Goal: Information Seeking & Learning: Learn about a topic

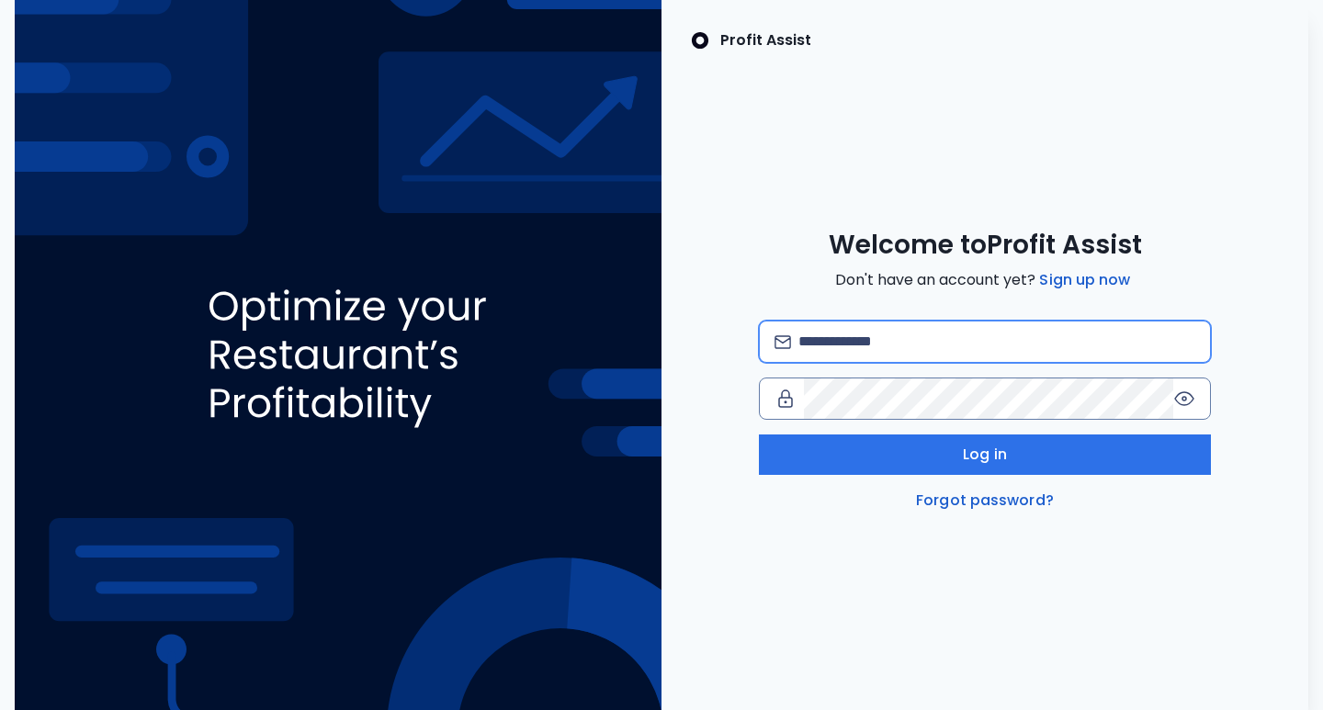
click at [862, 353] on input "email" at bounding box center [996, 342] width 397 height 40
type input "**********"
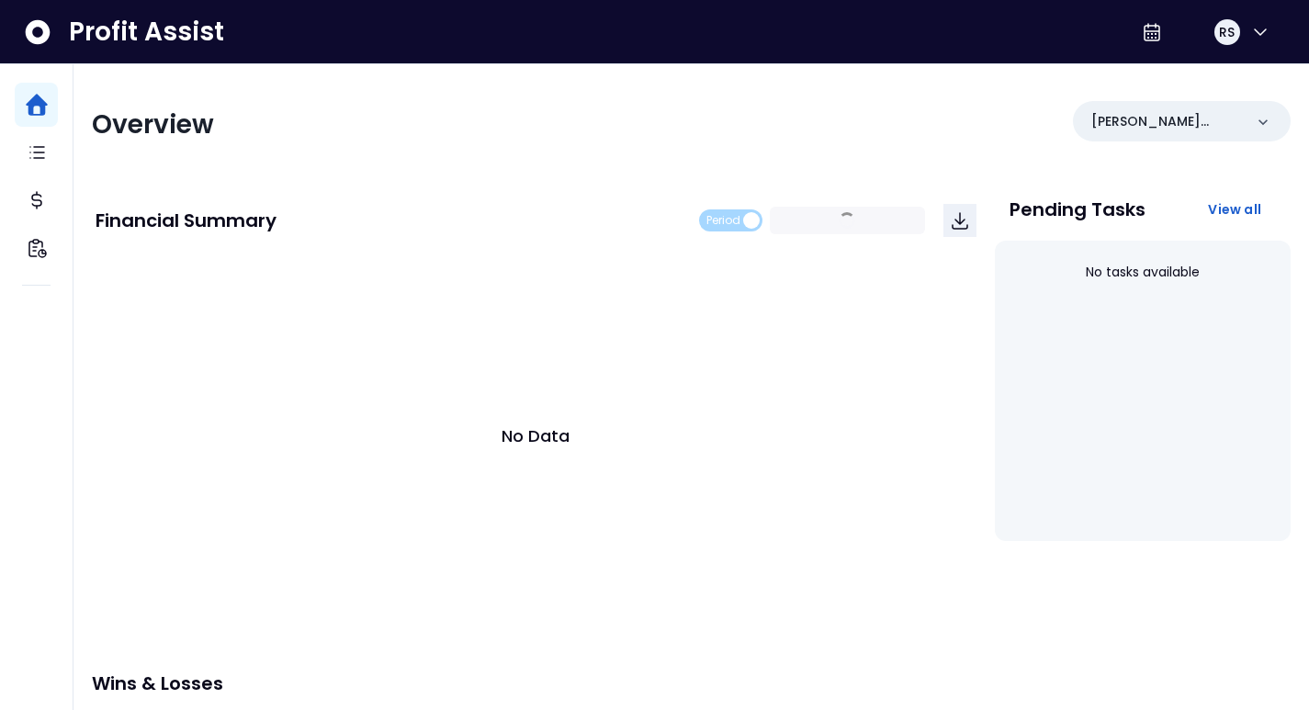
click at [1180, 136] on div "[PERSON_NAME](R365)" at bounding box center [1182, 121] width 218 height 40
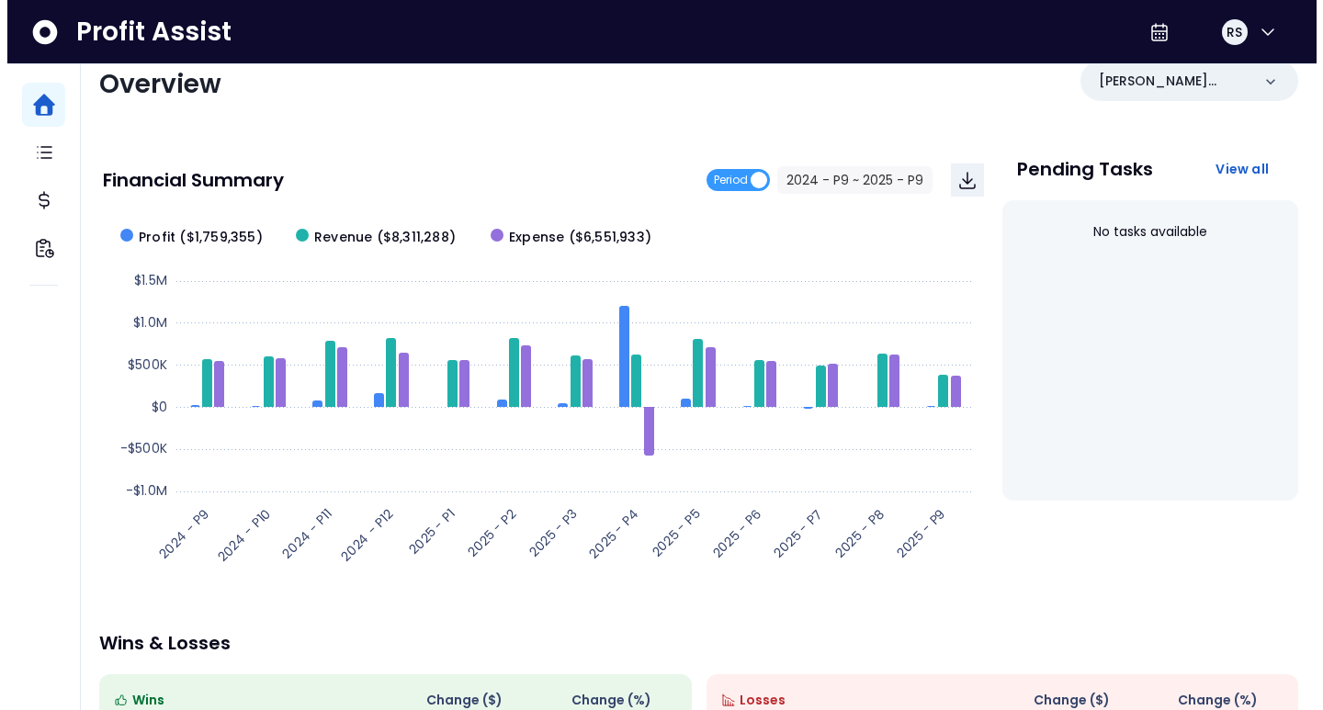
scroll to position [39, 0]
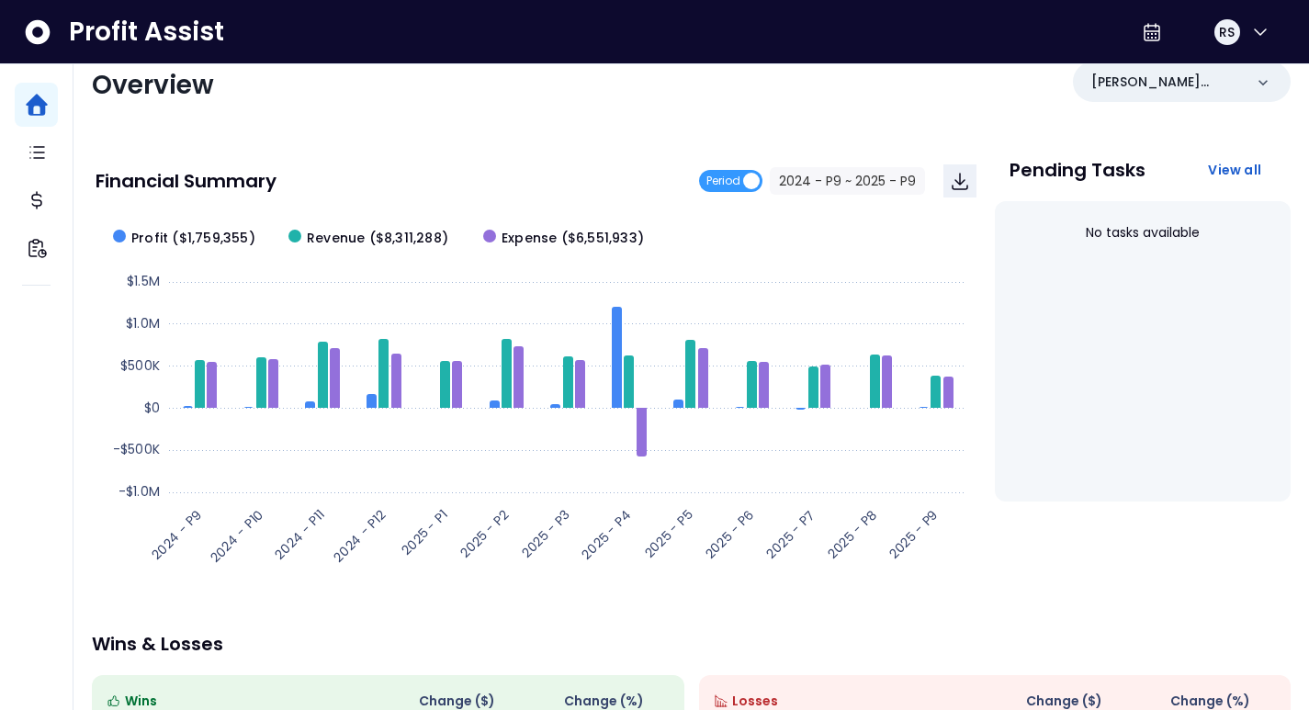
click at [731, 186] on span "Period" at bounding box center [723, 181] width 34 height 22
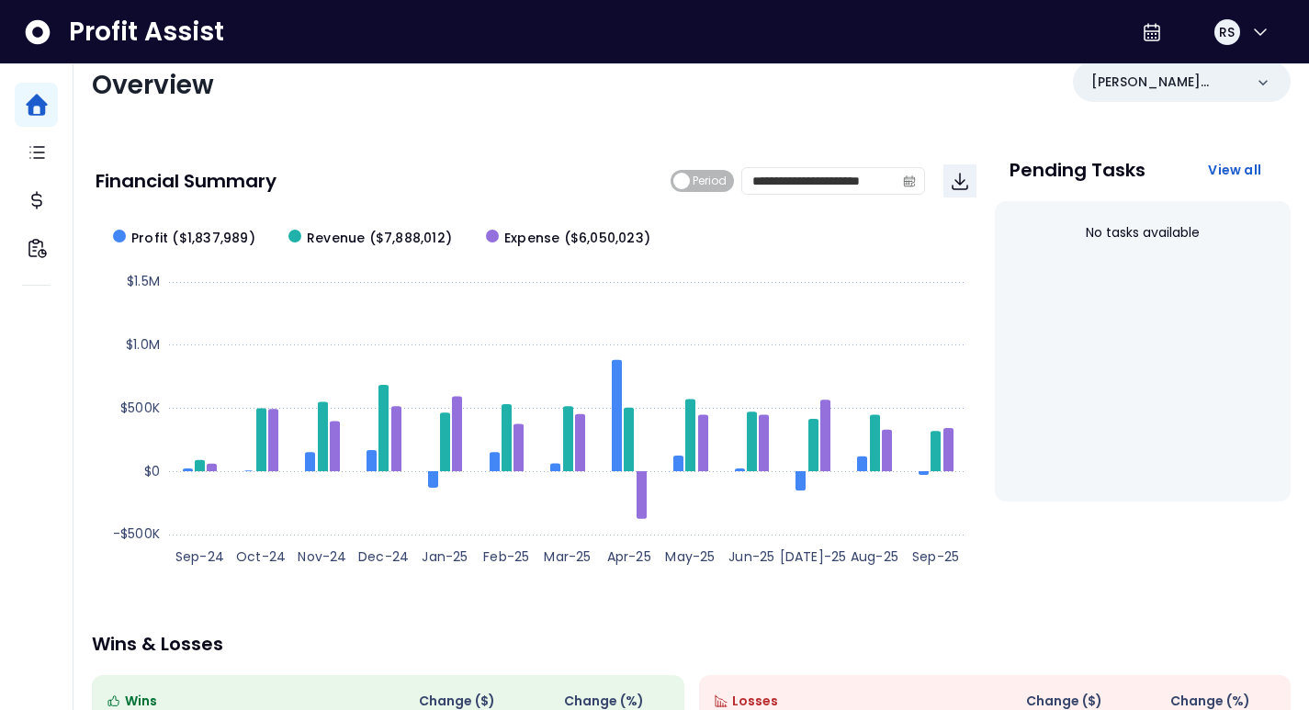
click at [715, 184] on span "Period" at bounding box center [710, 181] width 34 height 22
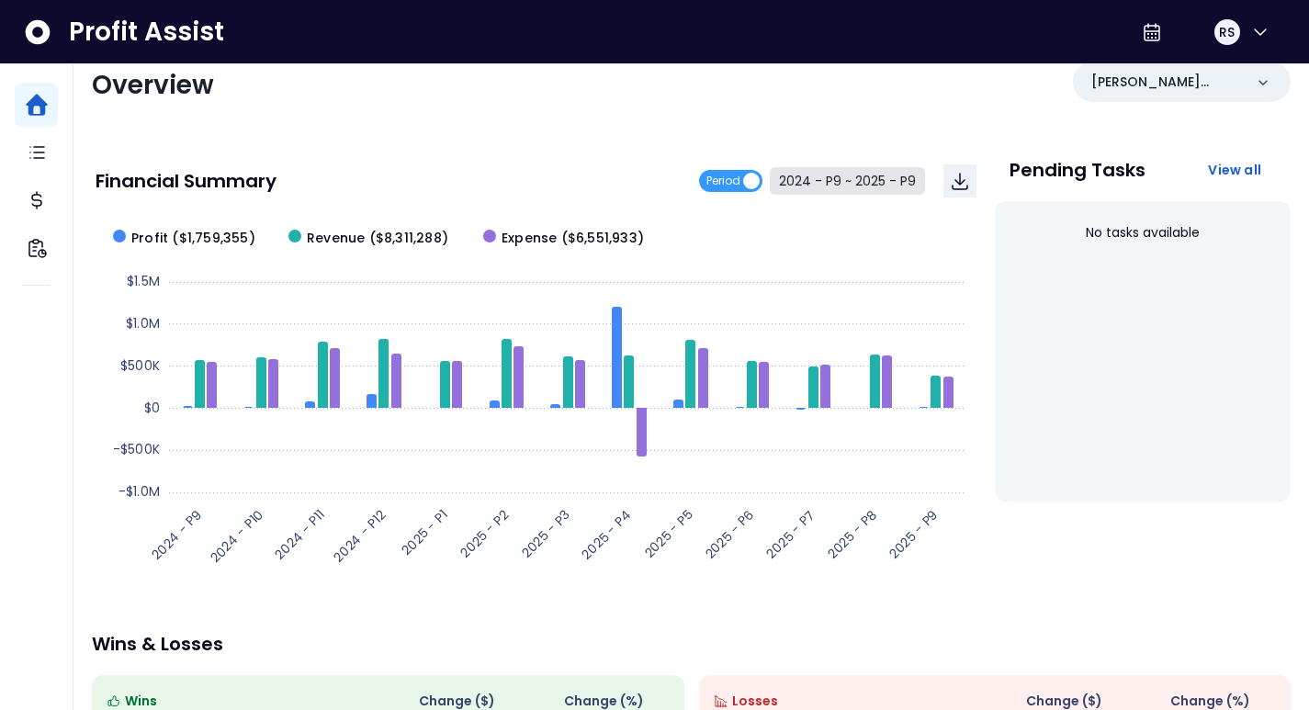
click at [819, 190] on button "2024 - P9 ~ 2025 - P9" at bounding box center [847, 181] width 155 height 28
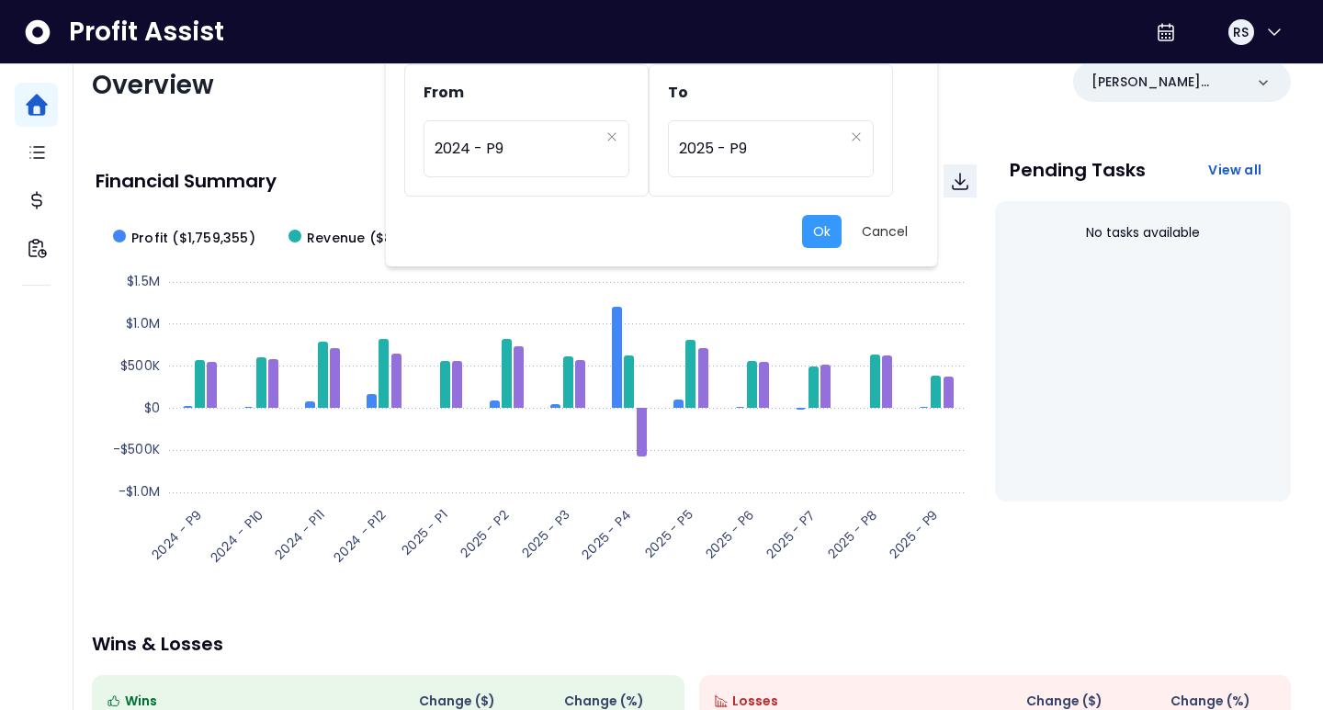
click at [612, 137] on icon "close" at bounding box center [611, 136] width 8 height 8
click at [613, 141] on icon "arrow down line" at bounding box center [610, 137] width 15 height 18
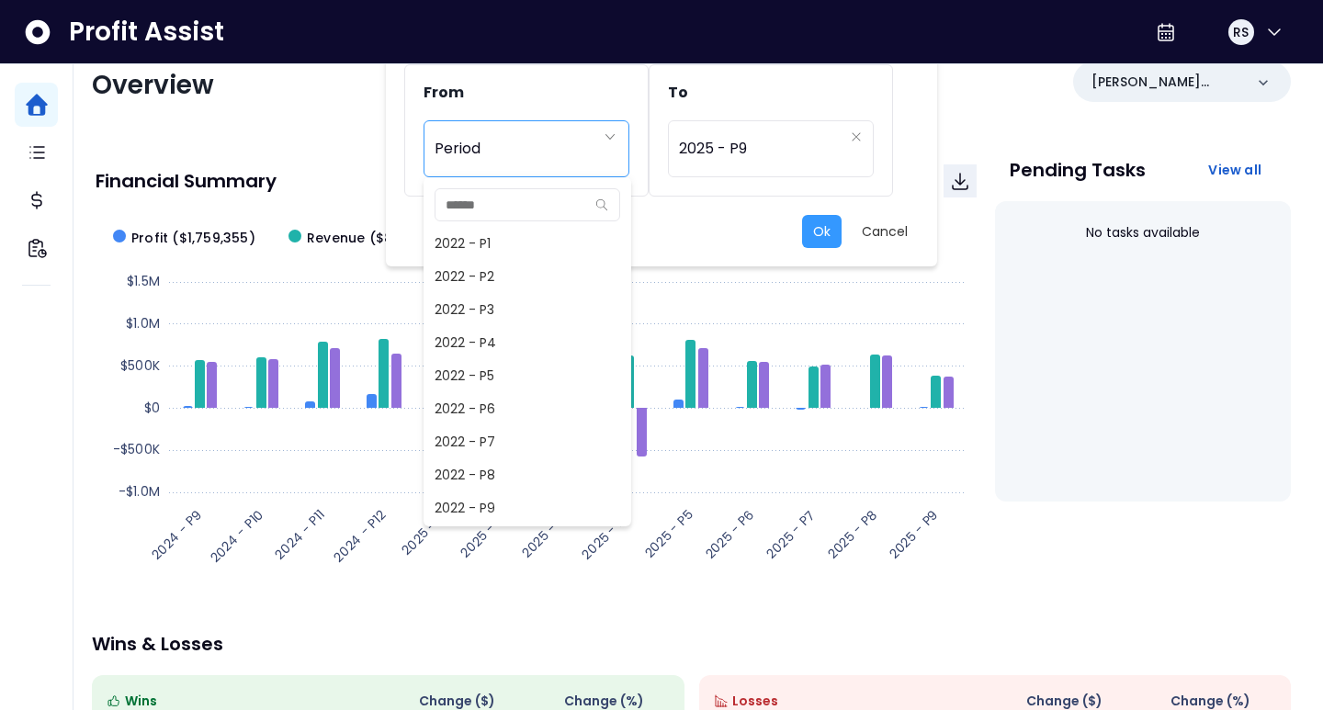
scroll to position [794, 0]
click at [469, 491] on span "2024 - P9" at bounding box center [527, 507] width 208 height 33
type input "*********"
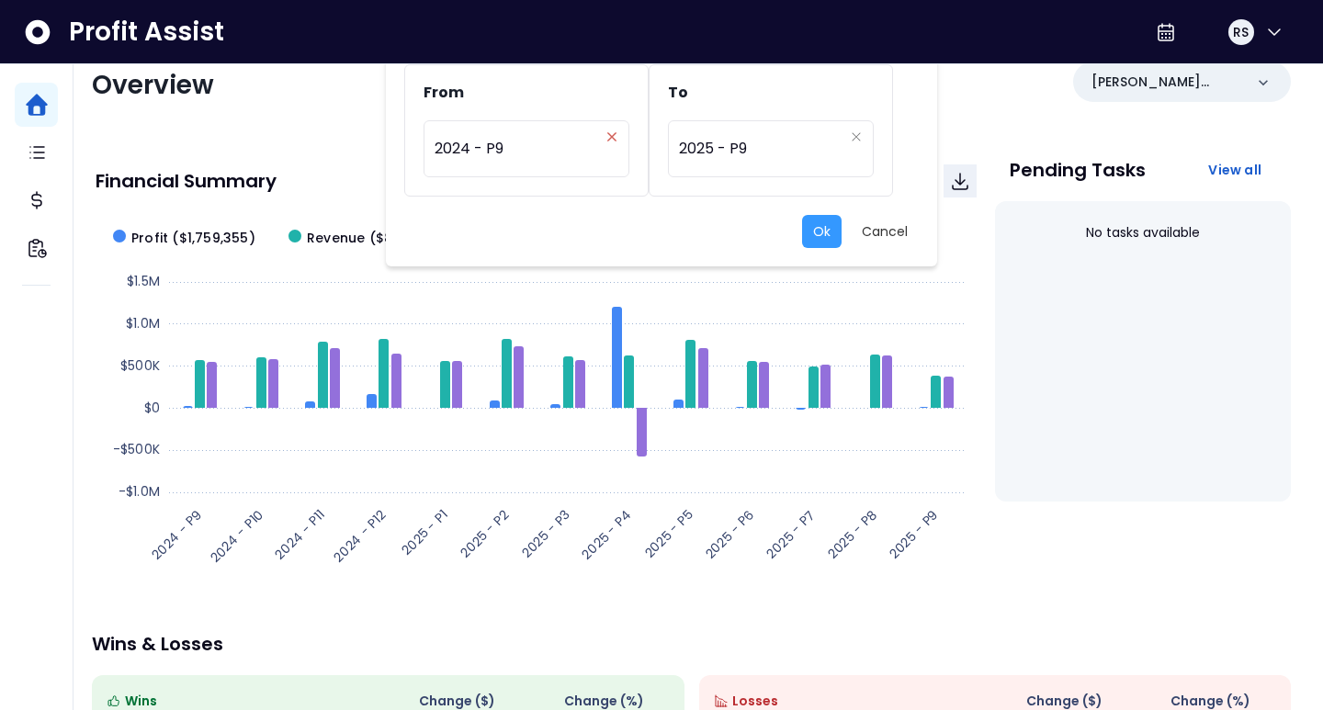
click at [612, 143] on button "Clear" at bounding box center [611, 137] width 11 height 18
click at [610, 136] on icon "arrow down line" at bounding box center [610, 137] width 15 height 18
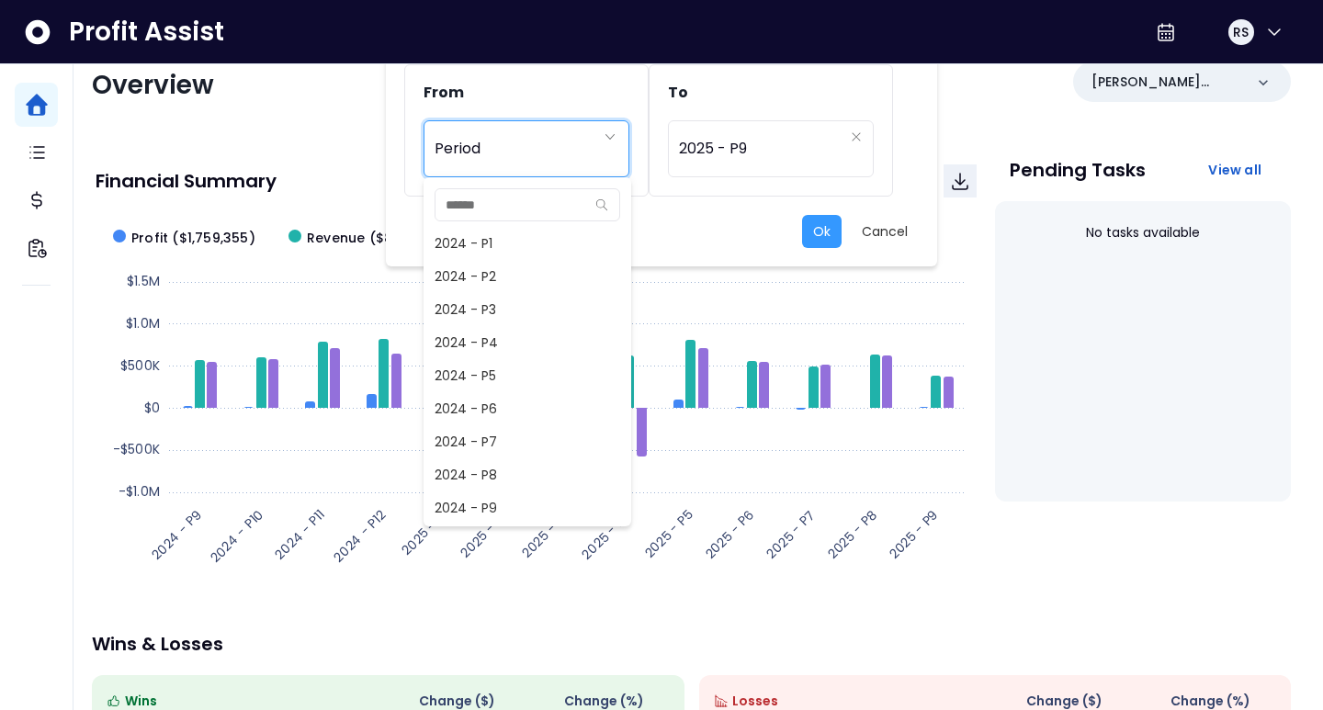
click at [467, 482] on span "2024 - P8" at bounding box center [527, 474] width 208 height 33
type input "*********"
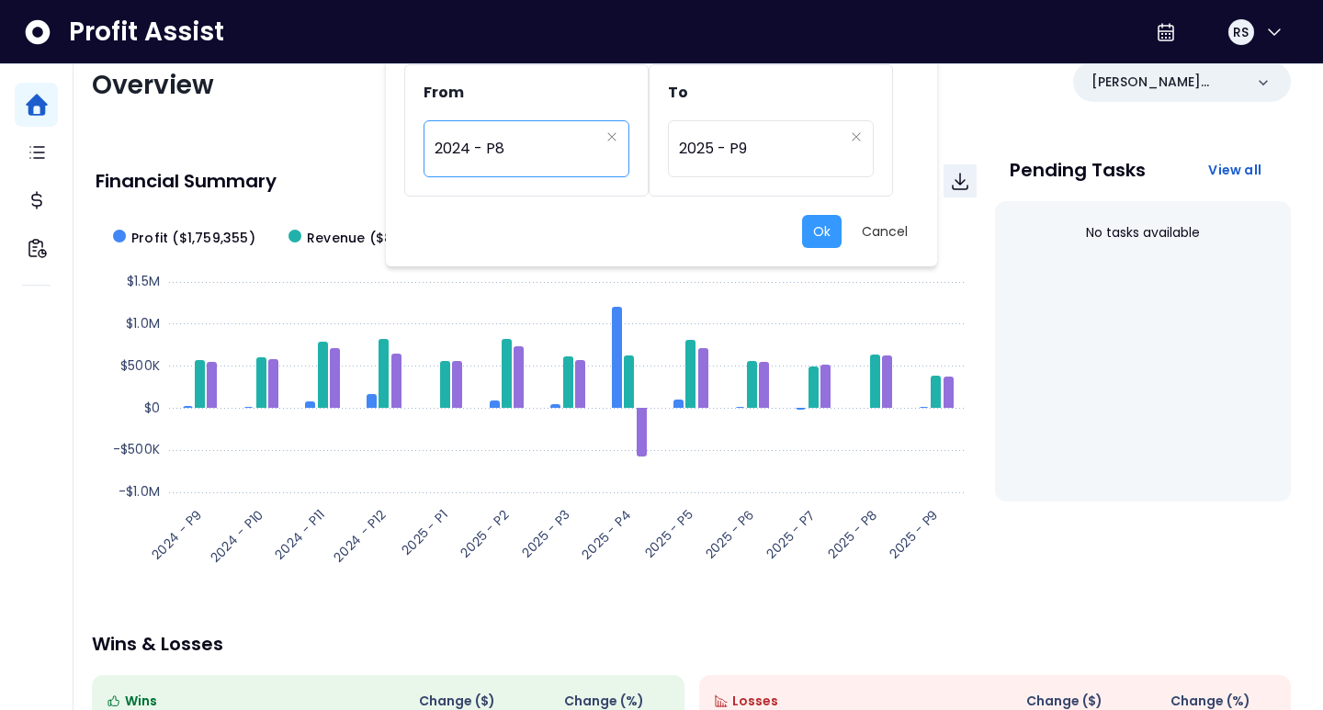
click at [852, 141] on icon "close" at bounding box center [856, 136] width 11 height 11
click at [820, 152] on div "Period" at bounding box center [761, 149] width 164 height 42
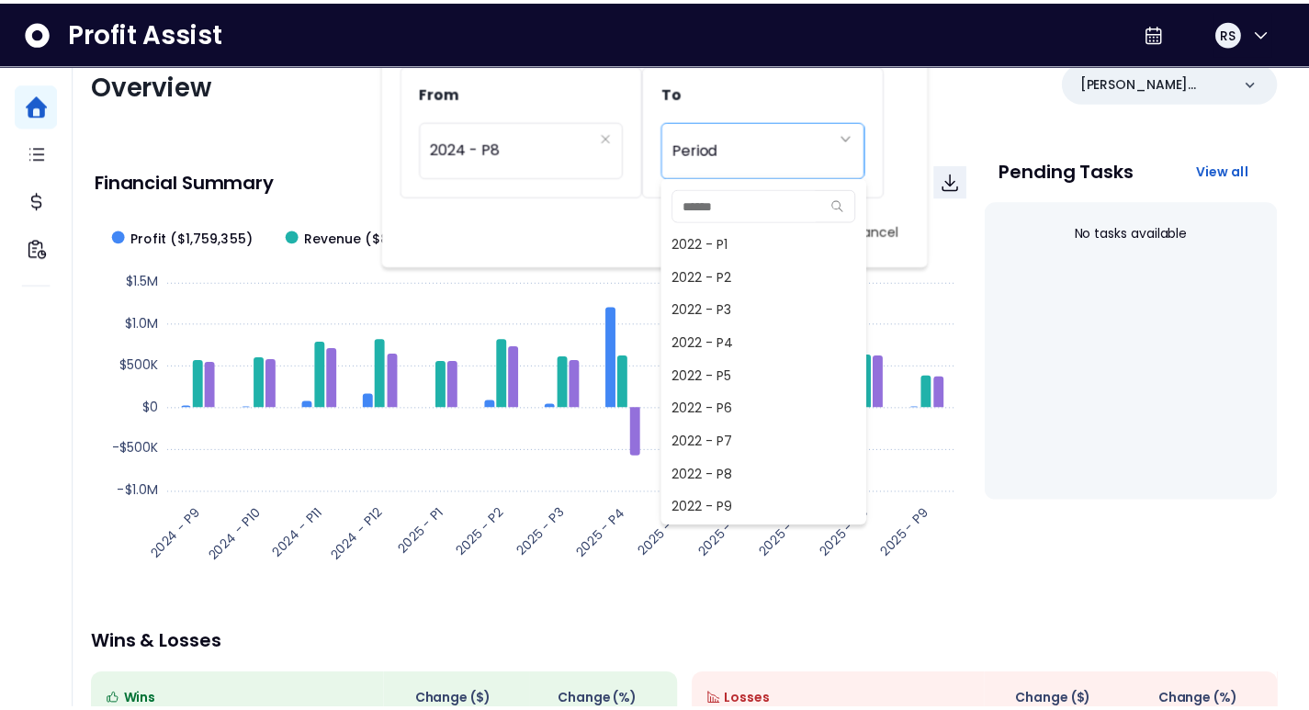
scroll to position [1190, 0]
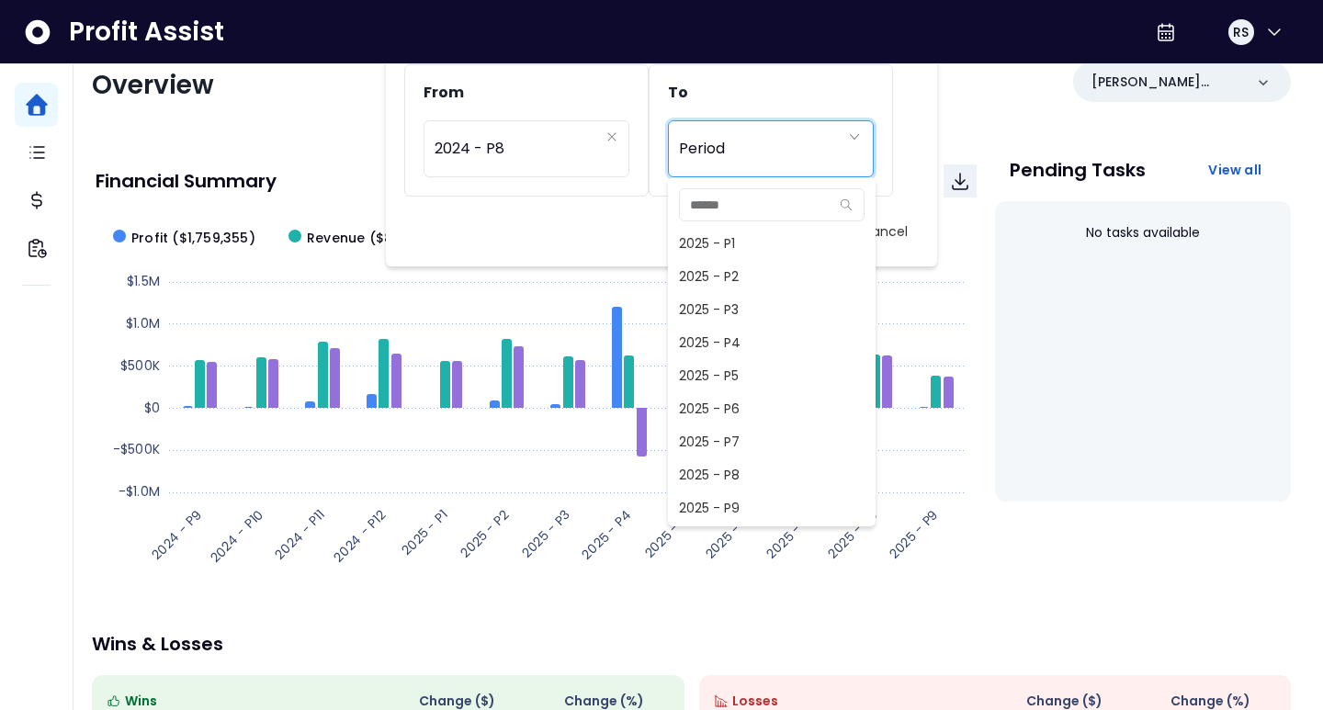
click at [722, 474] on span "2025 - P8" at bounding box center [772, 474] width 208 height 33
type input "*********"
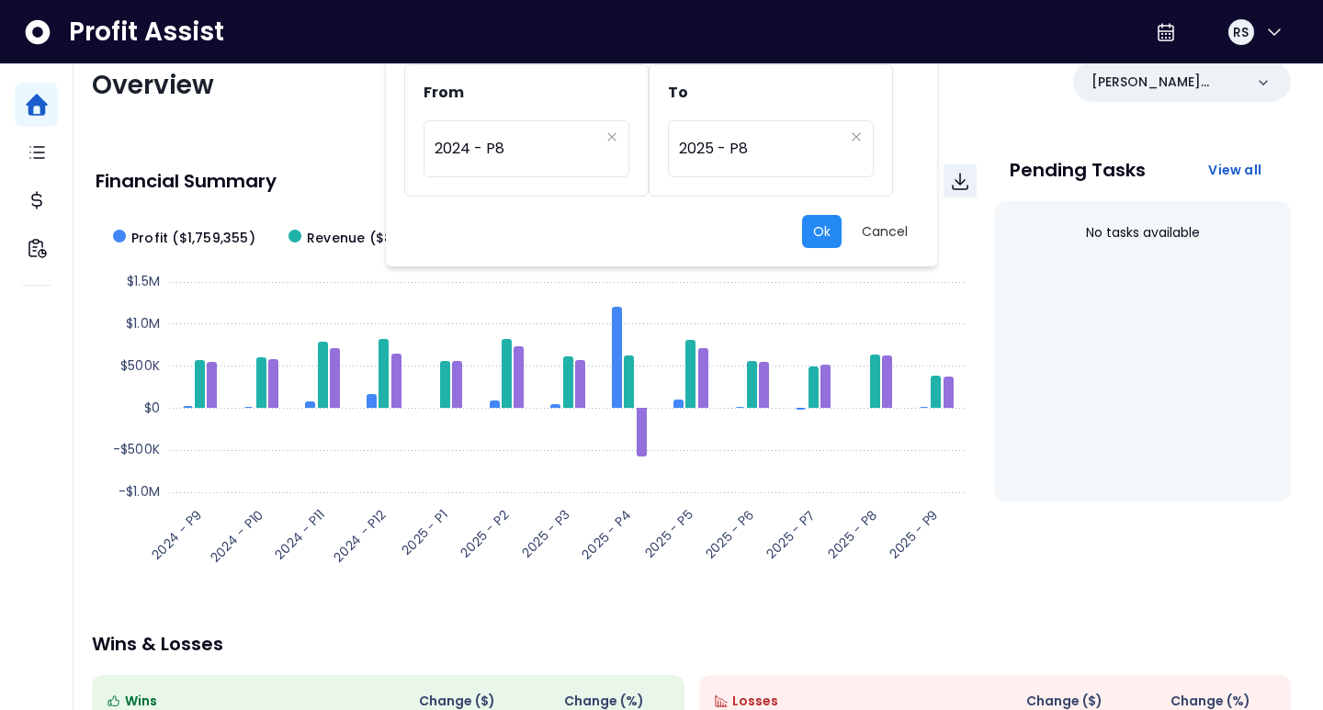
click at [818, 235] on button "Ok" at bounding box center [821, 231] width 39 height 33
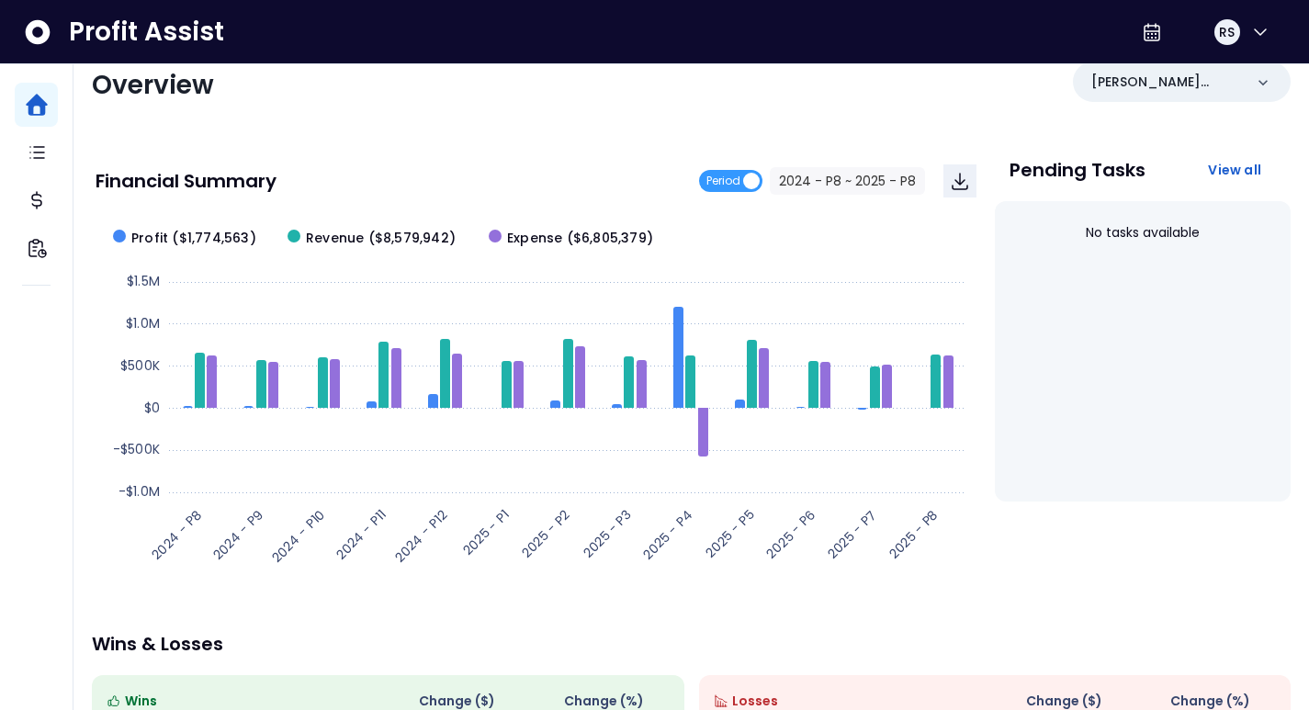
click at [1285, 652] on p "Wins & Losses" at bounding box center [691, 644] width 1199 height 18
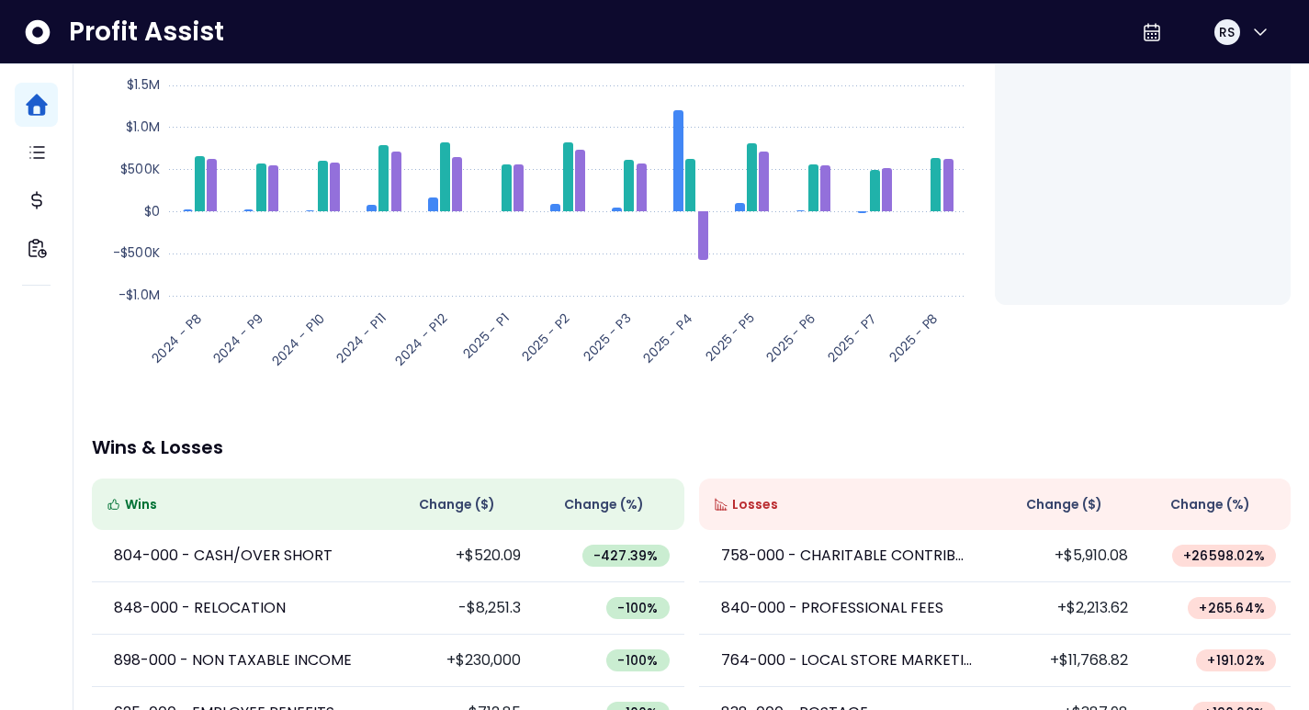
scroll to position [237, 0]
click at [42, 145] on icon "Main navigation" at bounding box center [37, 152] width 22 height 22
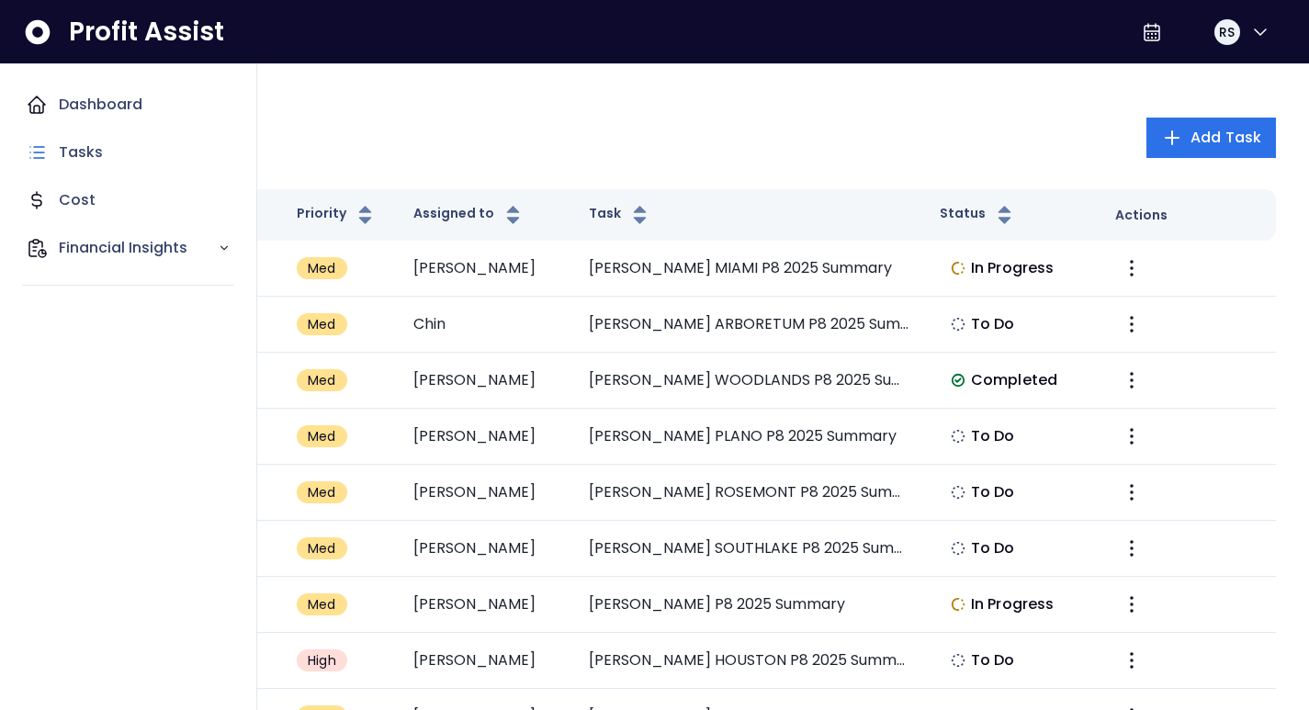
click at [85, 208] on p "Cost" at bounding box center [77, 200] width 37 height 22
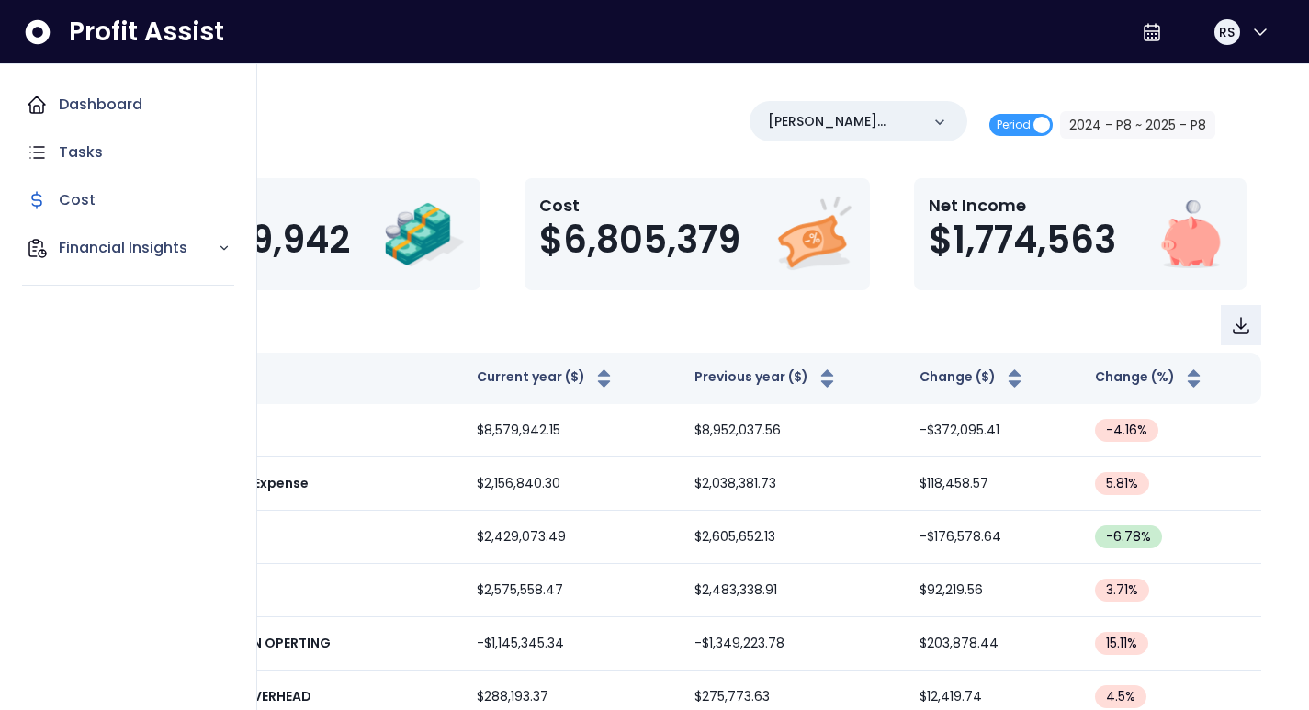
click at [913, 128] on p "[PERSON_NAME](R365)" at bounding box center [844, 121] width 152 height 19
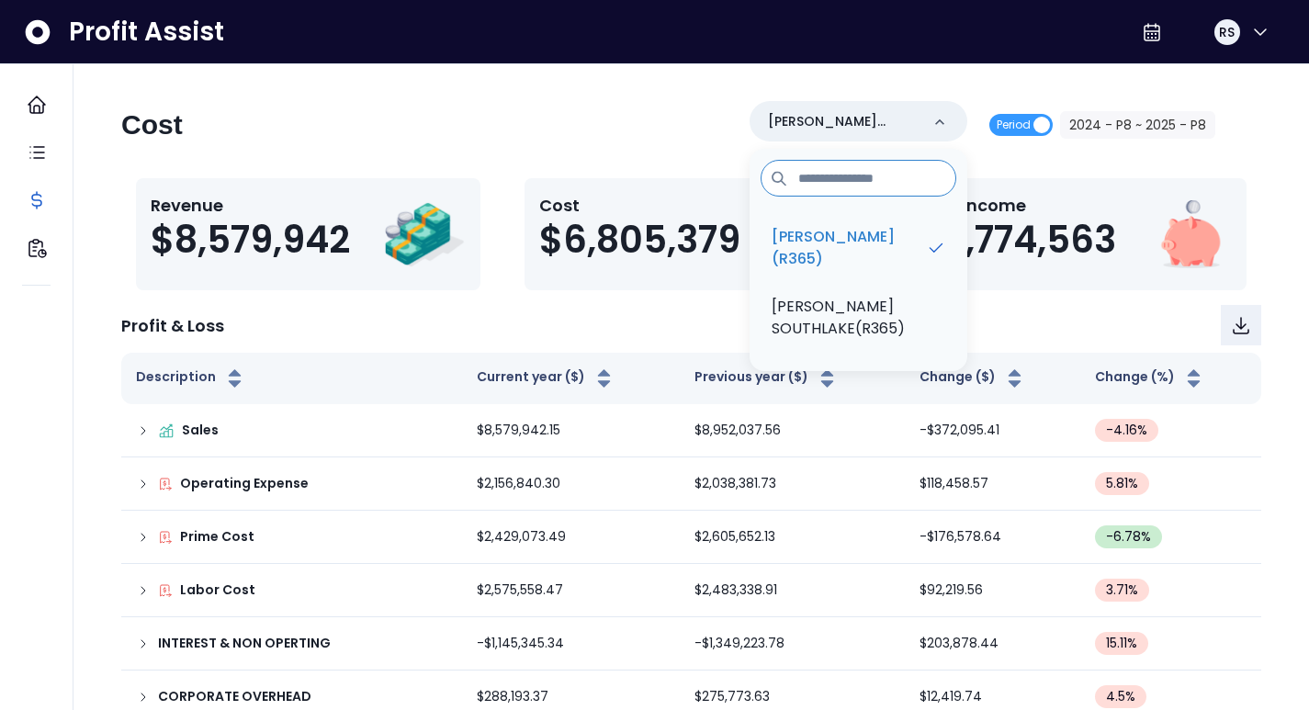
click at [883, 258] on p "[PERSON_NAME](R365)" at bounding box center [849, 248] width 154 height 44
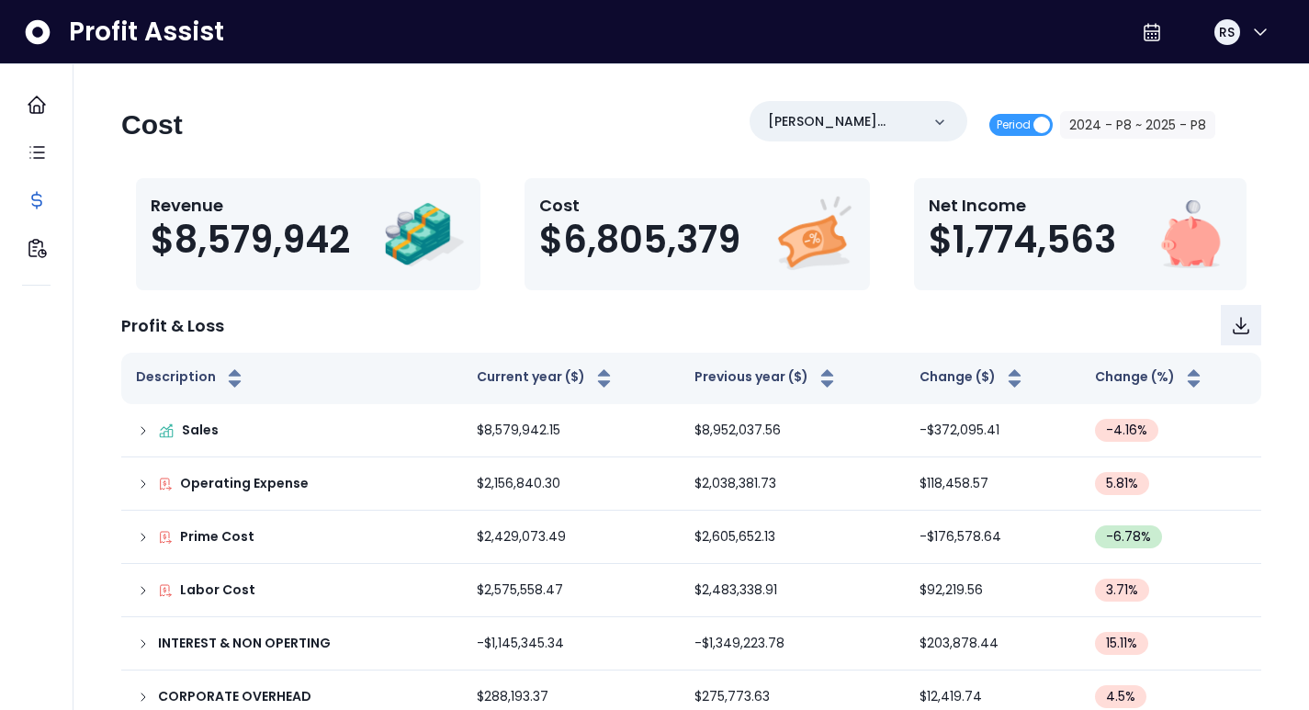
click at [32, 250] on icon "Main navigation" at bounding box center [37, 248] width 22 height 22
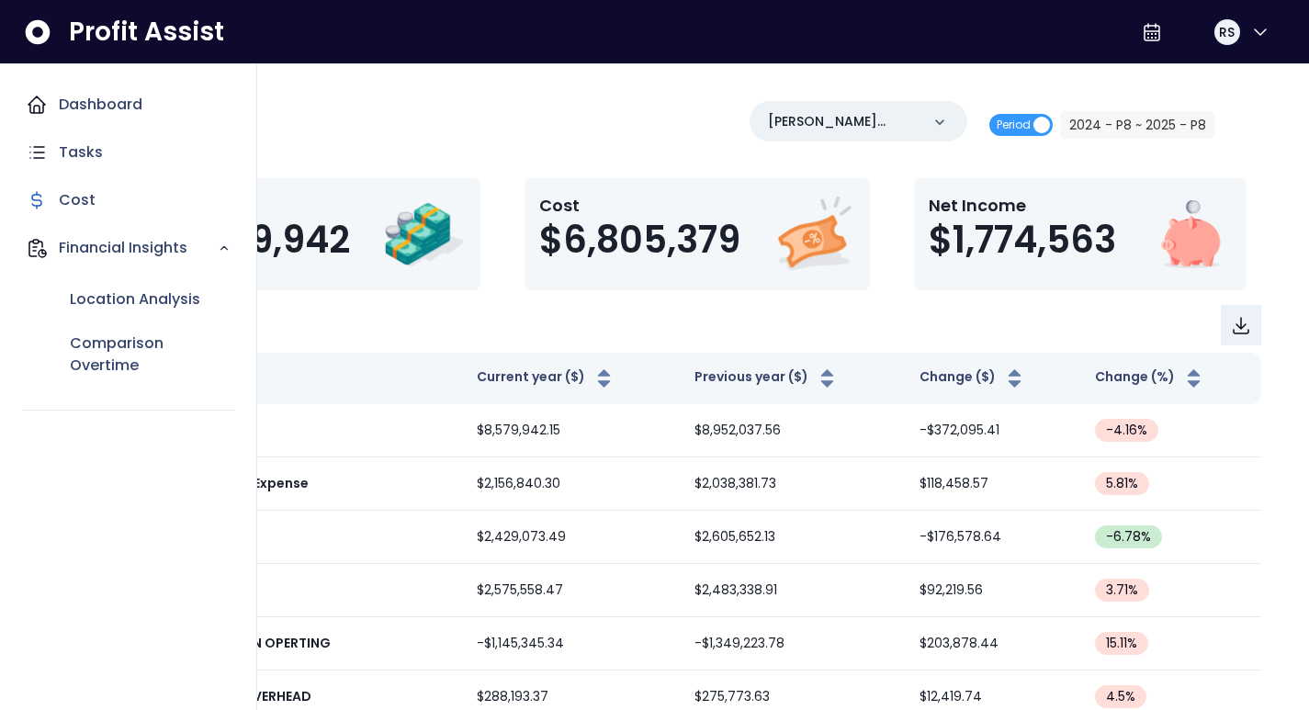
click at [110, 307] on p "Location Analysis" at bounding box center [135, 299] width 130 height 22
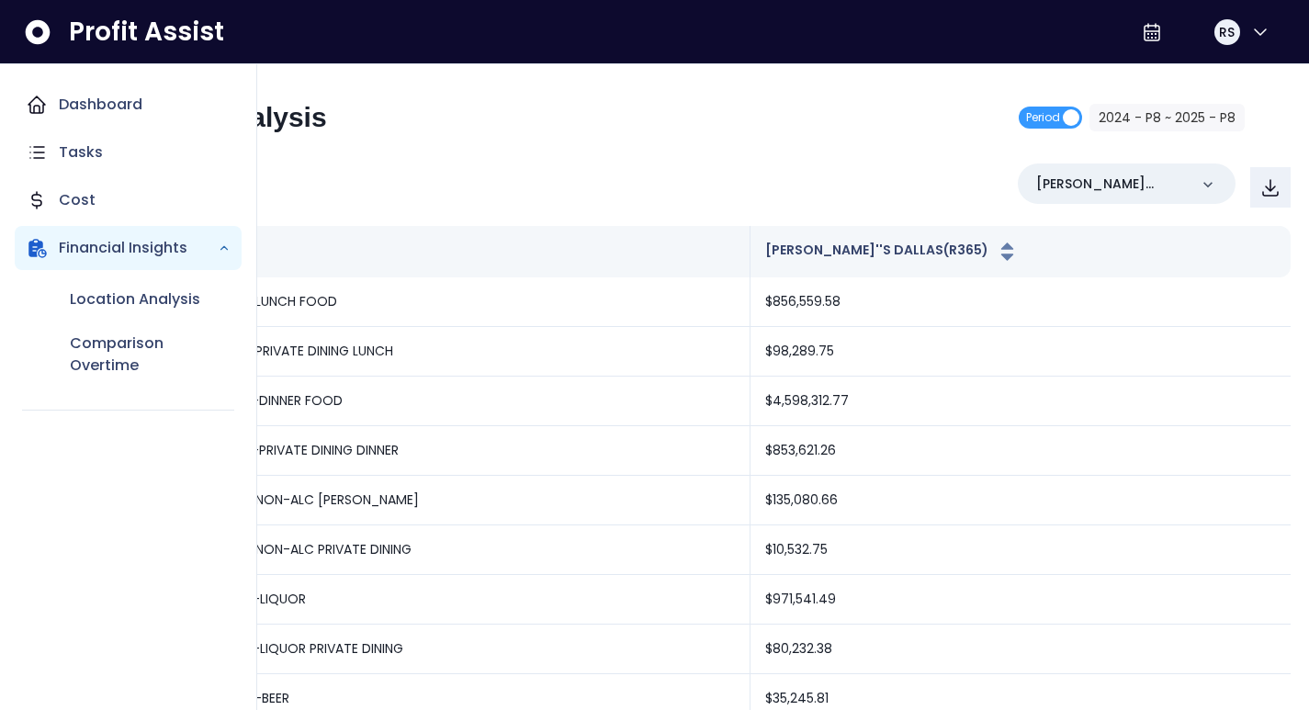
scroll to position [4, 0]
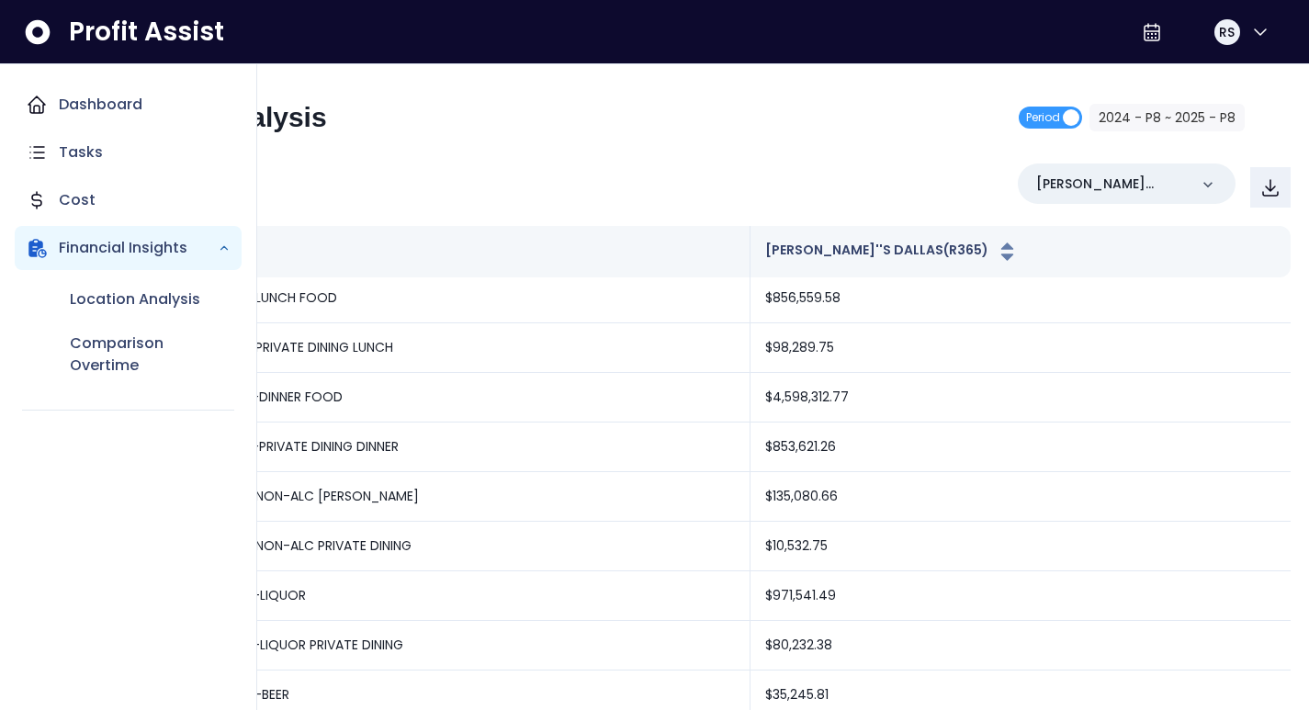
click at [428, 232] on th "Description" at bounding box center [421, 251] width 659 height 51
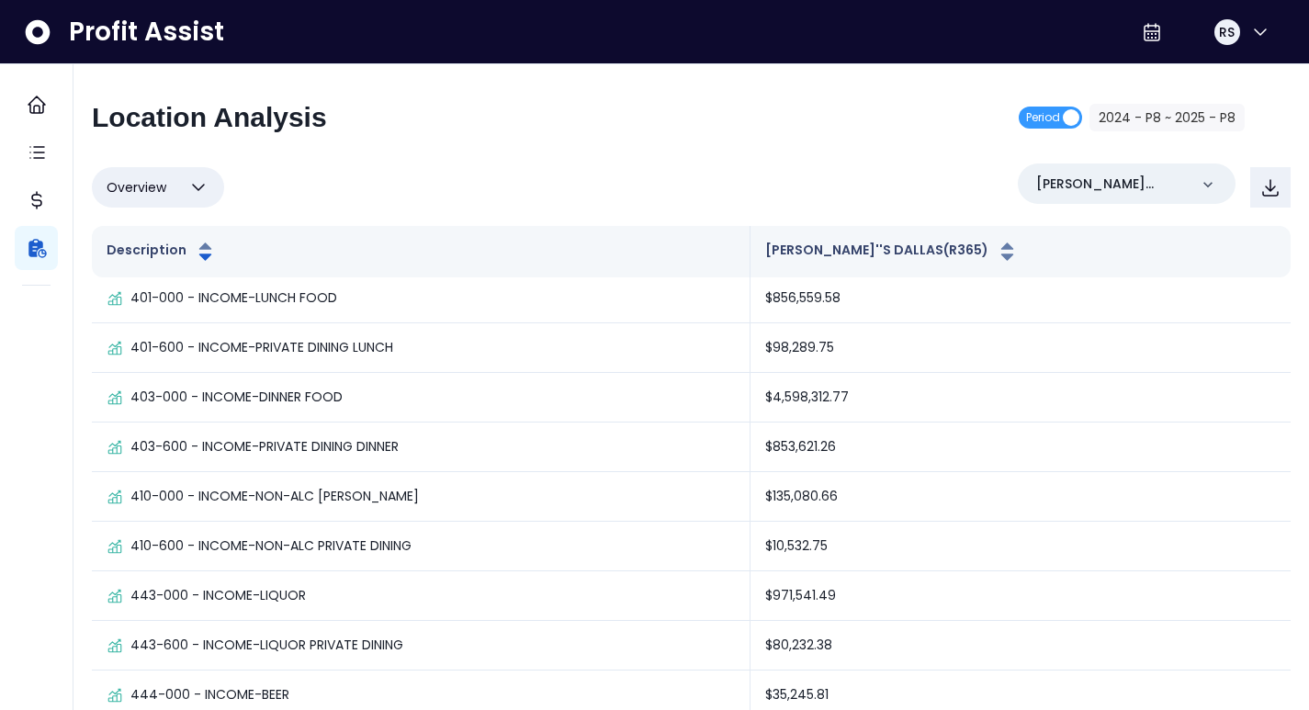
click at [34, 100] on icon "Main navigation" at bounding box center [37, 105] width 22 height 22
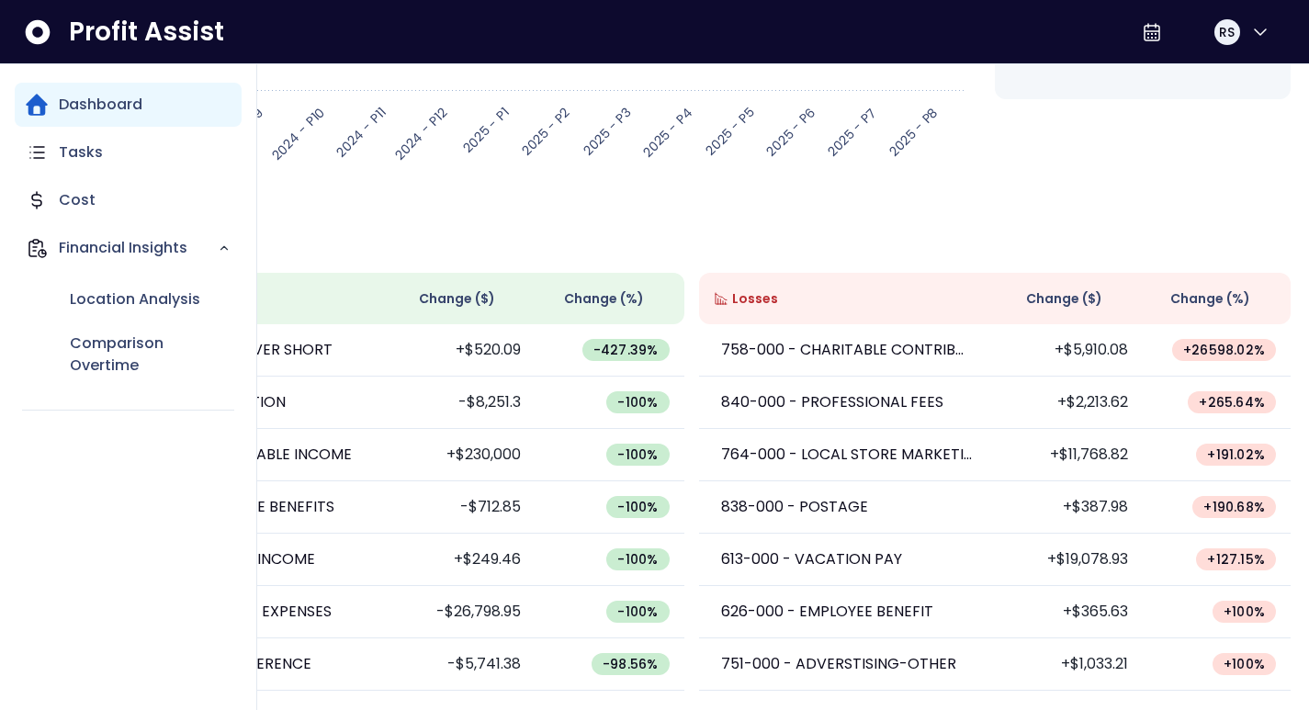
click at [338, 275] on th "Wins" at bounding box center [240, 298] width 296 height 51
click at [1149, 39] on div at bounding box center [1151, 32] width 33 height 33
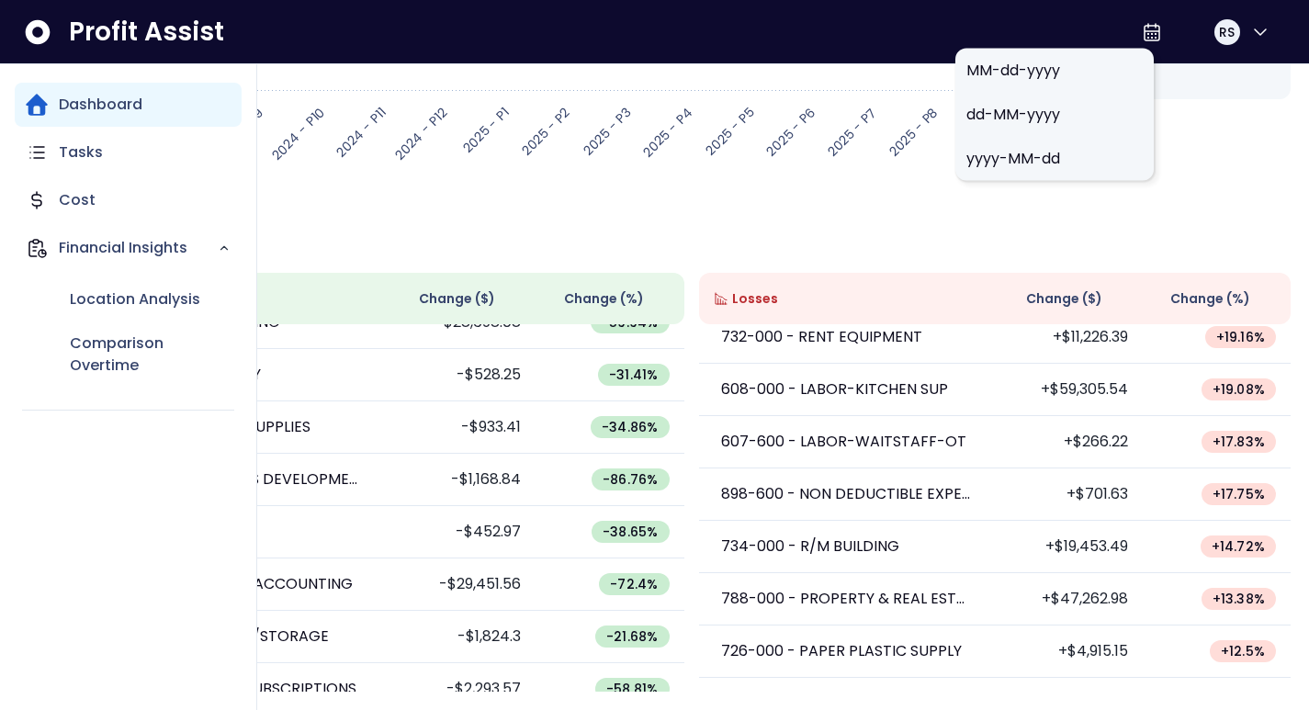
scroll to position [1324, 0]
click at [1249, 21] on icon "button" at bounding box center [1260, 32] width 22 height 22
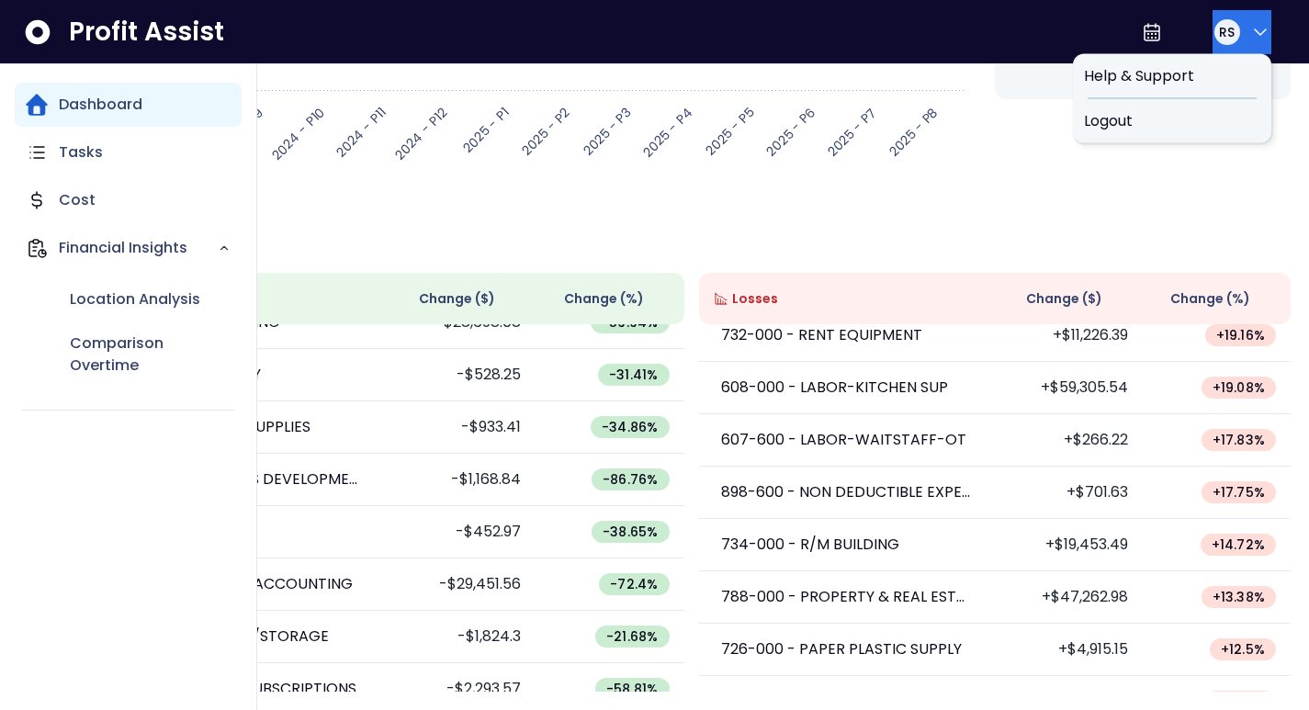
click at [1192, 200] on div "Overview [PERSON_NAME](R365) Financial Summary Period 2024 - P8 ~ 2025 - P8 Cre…" at bounding box center [690, 166] width 1235 height 1088
